Goal: Transaction & Acquisition: Purchase product/service

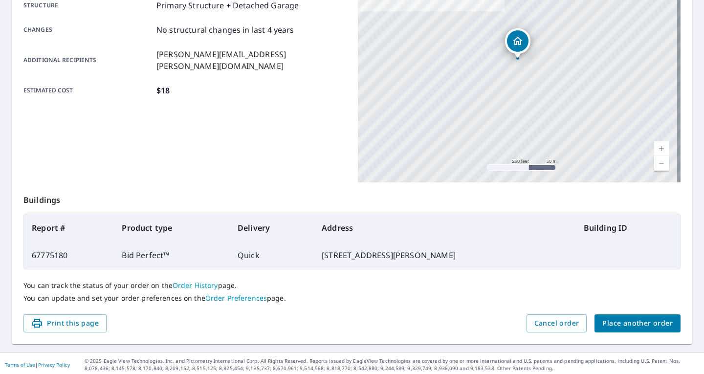
scroll to position [202, 0]
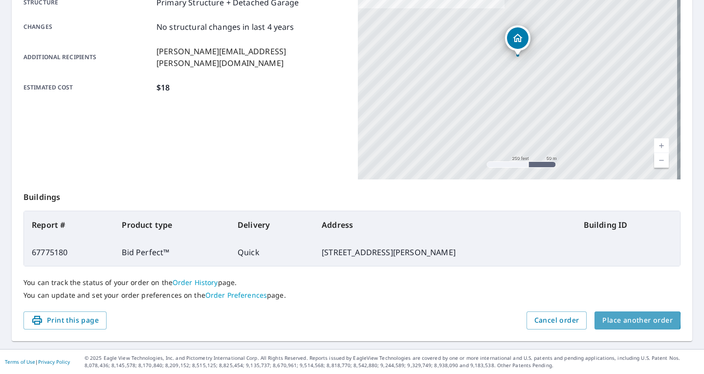
click at [624, 320] on span "Place another order" at bounding box center [638, 321] width 70 height 12
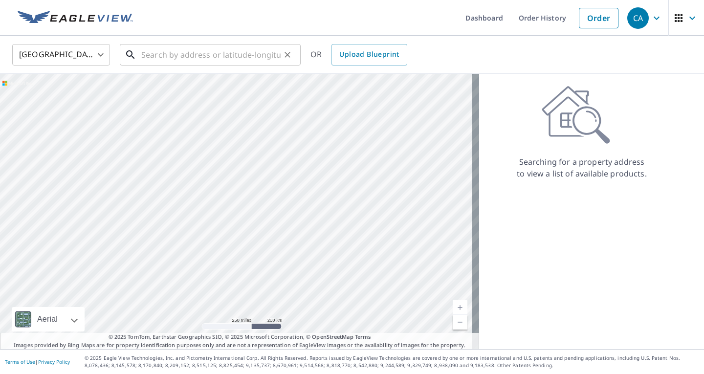
click at [149, 55] on input "text" at bounding box center [210, 54] width 139 height 27
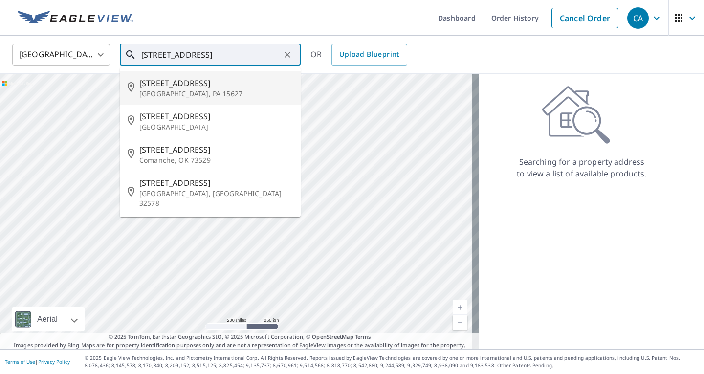
click at [165, 91] on p "[GEOGRAPHIC_DATA], PA 15627" at bounding box center [216, 94] width 154 height 10
type input "[STREET_ADDRESS]"
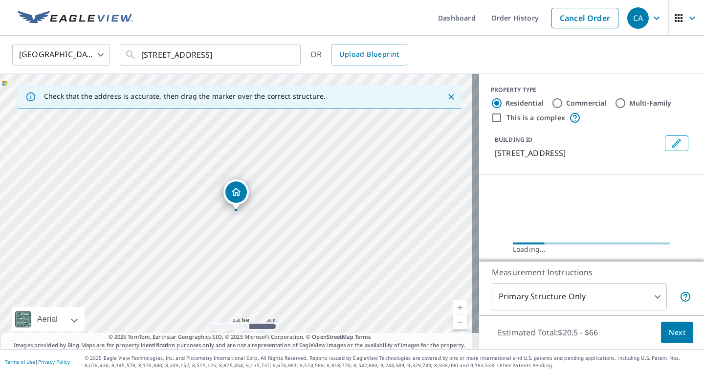
click at [453, 302] on link "Current Level 17, Zoom In" at bounding box center [460, 307] width 15 height 15
click at [453, 302] on link "Current Level 17.980891177052296, Zoom In" at bounding box center [460, 307] width 15 height 15
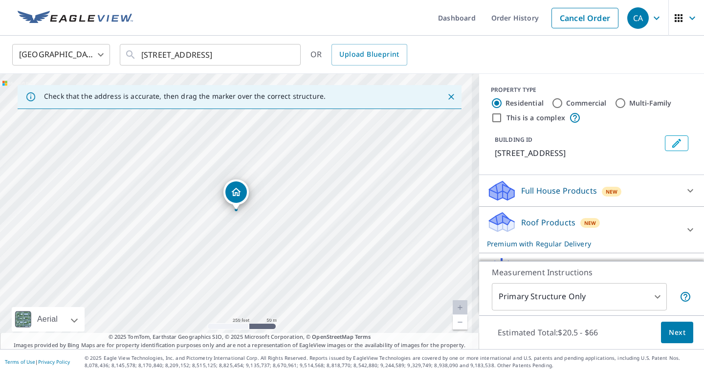
click at [453, 302] on link "Current Level 18.67951320136833, Zoom In Disabled" at bounding box center [460, 307] width 15 height 15
click at [453, 302] on link "Current Level 20, Zoom In Disabled" at bounding box center [460, 307] width 15 height 15
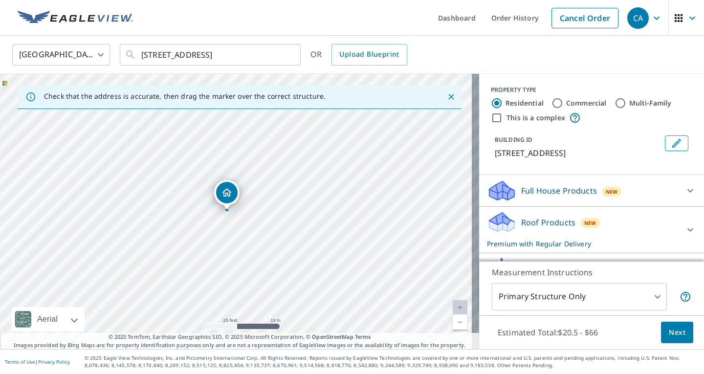
drag, startPoint x: 235, startPoint y: 192, endPoint x: 226, endPoint y: 192, distance: 9.3
click at [522, 228] on div "Roof Products New Premium with Regular Delivery" at bounding box center [583, 230] width 192 height 38
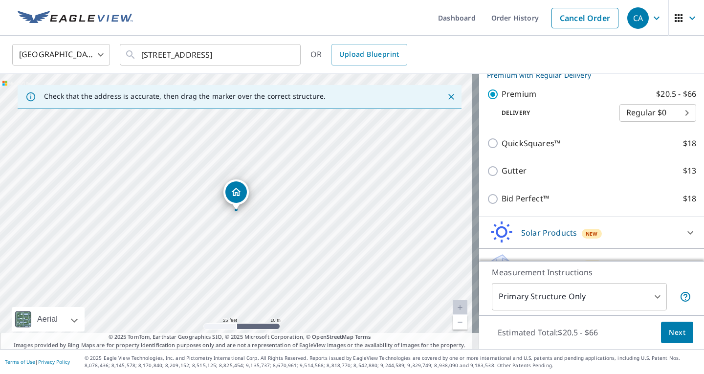
scroll to position [188, 0]
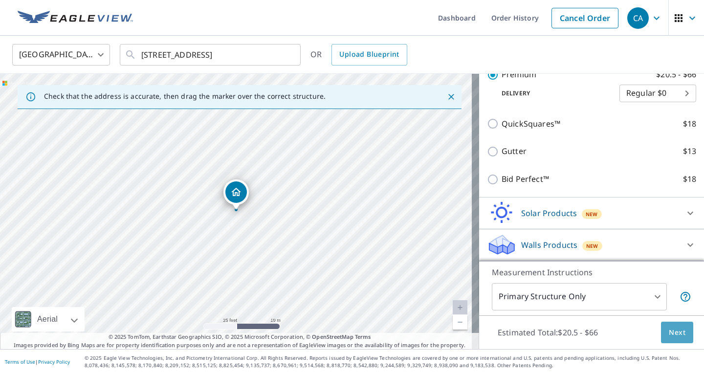
click at [673, 336] on span "Next" at bounding box center [677, 333] width 17 height 12
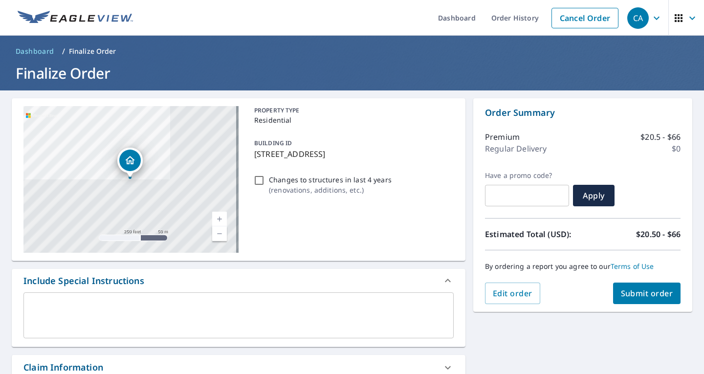
click at [49, 307] on textarea at bounding box center [238, 316] width 417 height 28
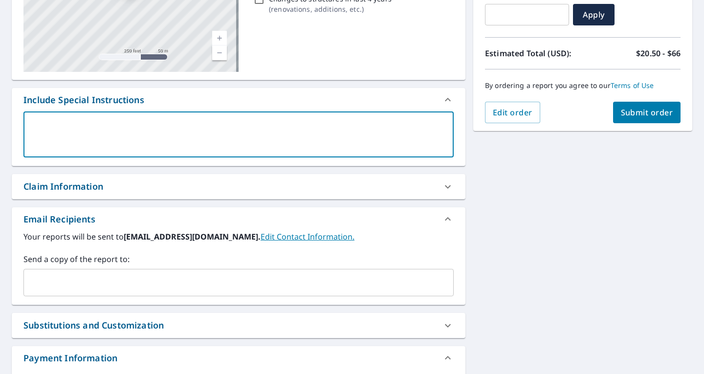
scroll to position [196, 0]
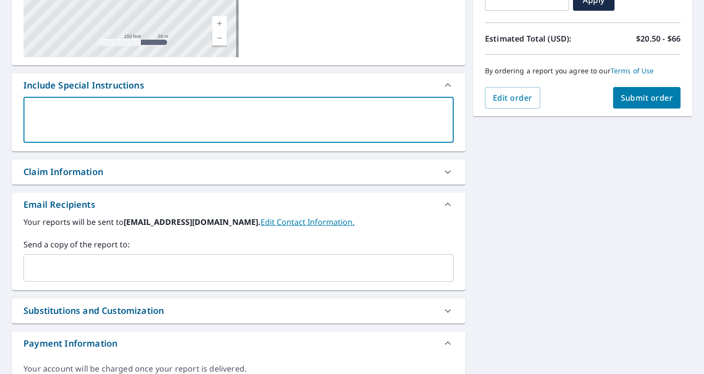
click at [82, 276] on input "text" at bounding box center [231, 268] width 407 height 19
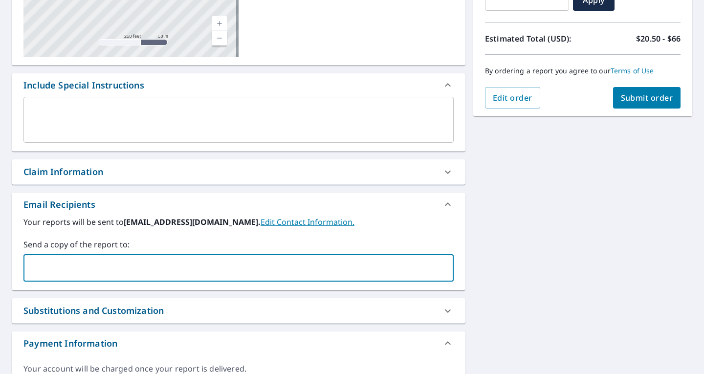
type input "[PERSON_NAME][EMAIL_ADDRESS][PERSON_NAME][DOMAIN_NAME]"
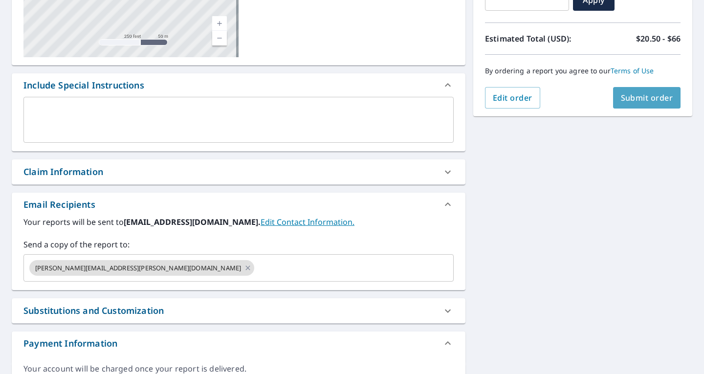
click at [652, 90] on button "Submit order" at bounding box center [647, 98] width 68 height 22
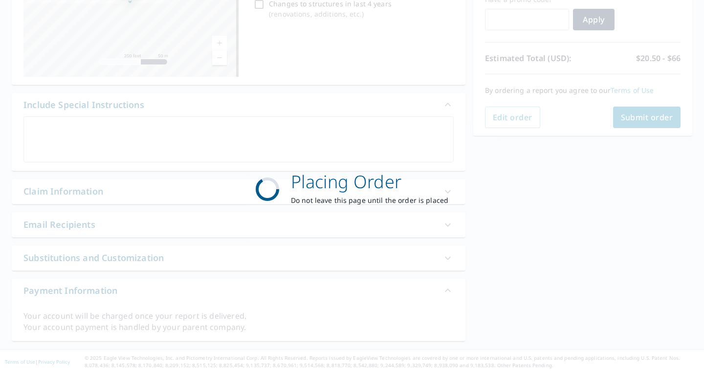
scroll to position [176, 0]
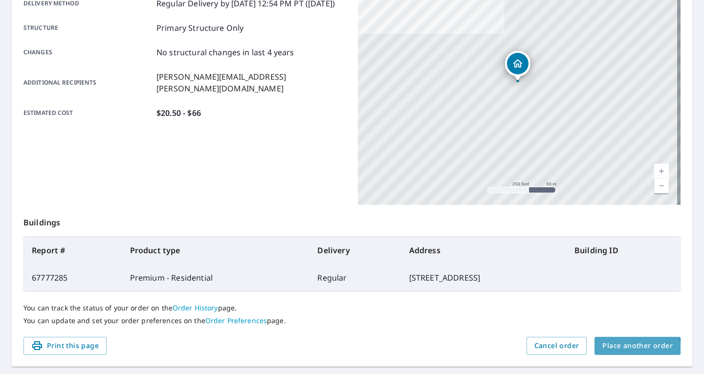
click at [621, 347] on span "Place another order" at bounding box center [638, 346] width 70 height 12
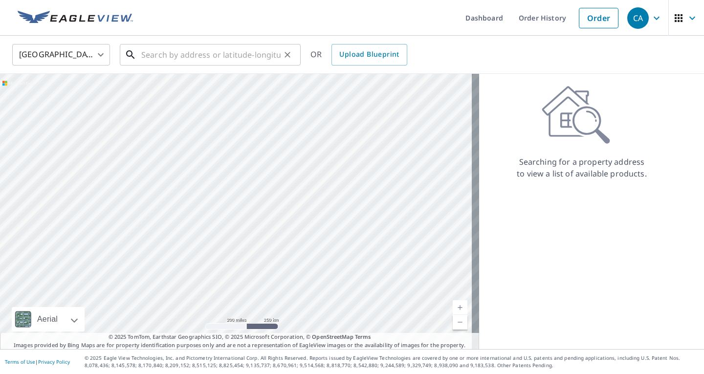
click at [153, 52] on input "text" at bounding box center [210, 54] width 139 height 27
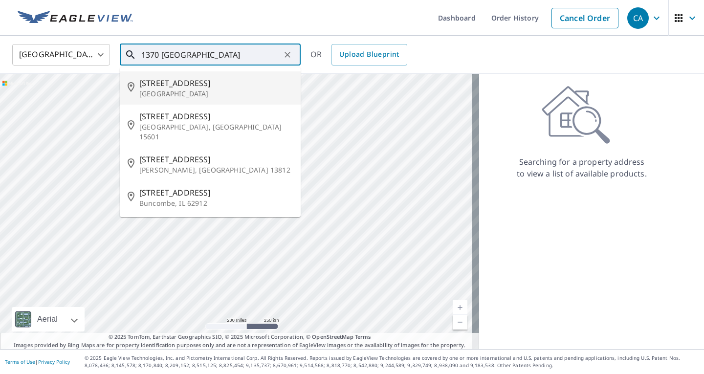
click at [188, 91] on p "[GEOGRAPHIC_DATA]" at bounding box center [216, 94] width 154 height 10
type input "[STREET_ADDRESS]"
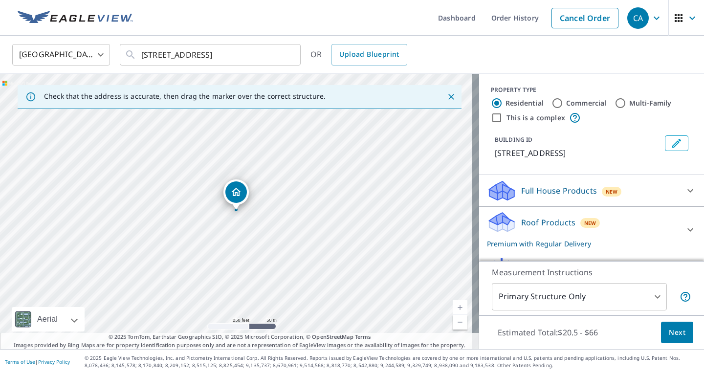
click at [453, 307] on link "Current Level 17, Zoom In" at bounding box center [460, 307] width 15 height 15
drag, startPoint x: 236, startPoint y: 197, endPoint x: 228, endPoint y: 202, distance: 8.8
click at [508, 234] on icon at bounding box center [501, 222] width 29 height 23
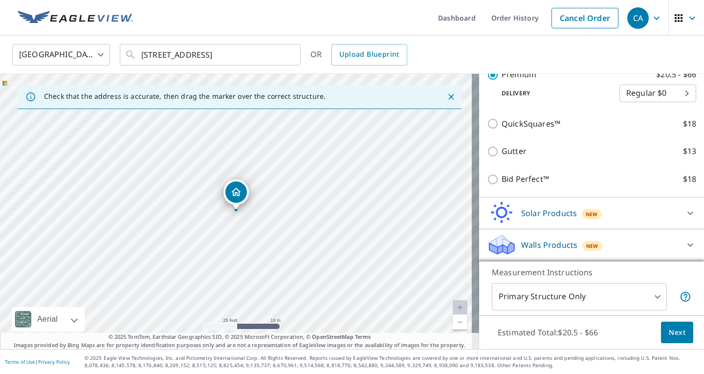
scroll to position [200, 0]
click at [655, 344] on div "Estimated Total: $20.5 - $66 Next" at bounding box center [591, 333] width 225 height 34
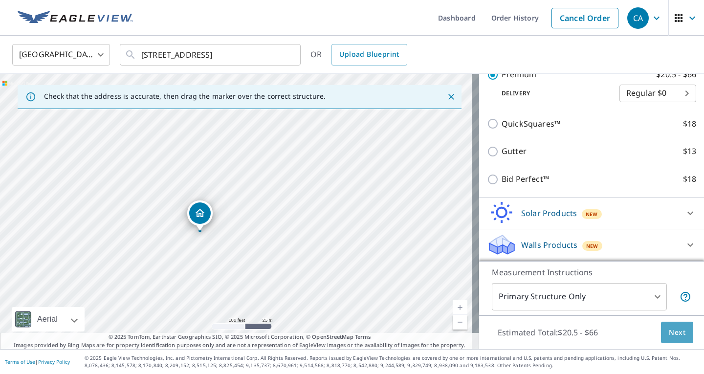
click at [669, 329] on span "Next" at bounding box center [677, 333] width 17 height 12
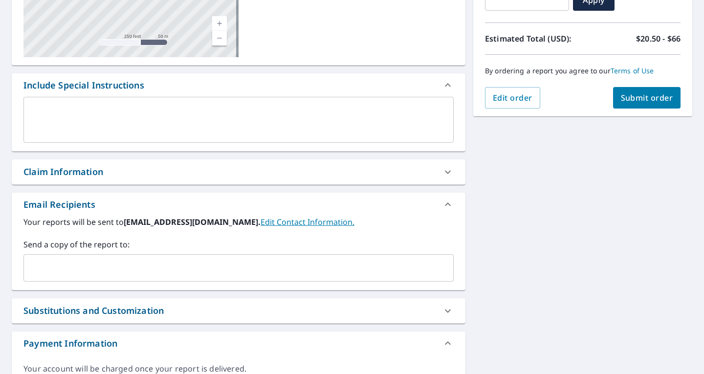
scroll to position [249, 0]
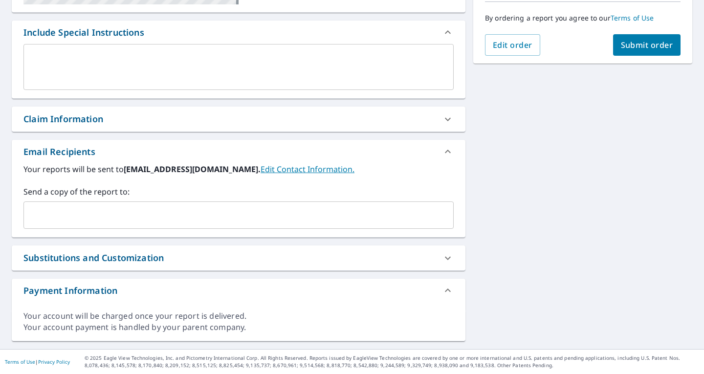
click at [105, 221] on input "text" at bounding box center [231, 215] width 407 height 19
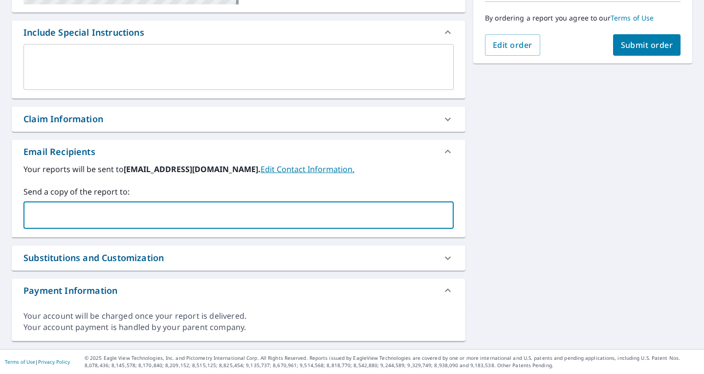
type input "[PERSON_NAME][EMAIL_ADDRESS][PERSON_NAME][DOMAIN_NAME]"
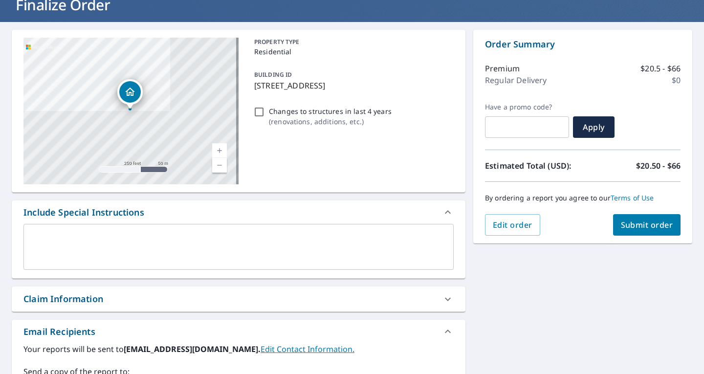
scroll to position [53, 0]
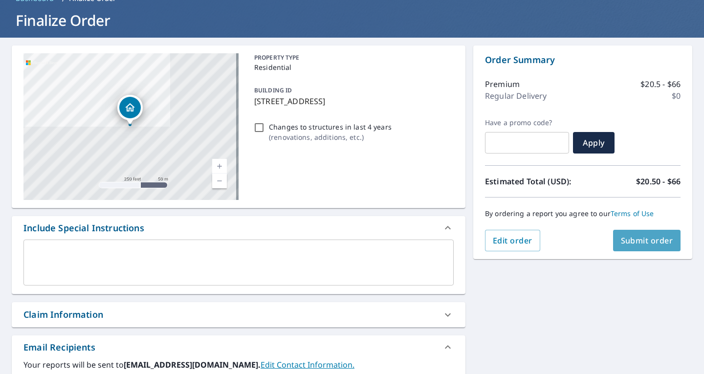
click at [645, 236] on span "Submit order" at bounding box center [647, 240] width 52 height 11
